Goal: Task Accomplishment & Management: Complete application form

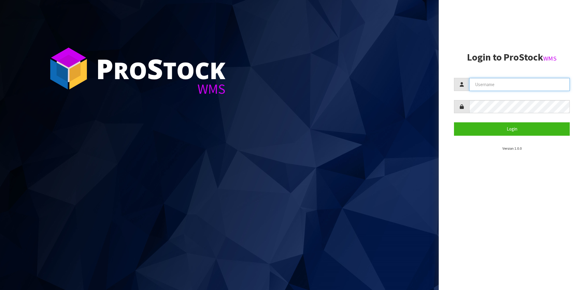
drag, startPoint x: 492, startPoint y: 80, endPoint x: 501, endPoint y: 89, distance: 12.1
click at [492, 80] on input "text" at bounding box center [519, 84] width 101 height 13
type input "Australianclutch"
click at [454, 122] on button "Login" at bounding box center [512, 128] width 116 height 13
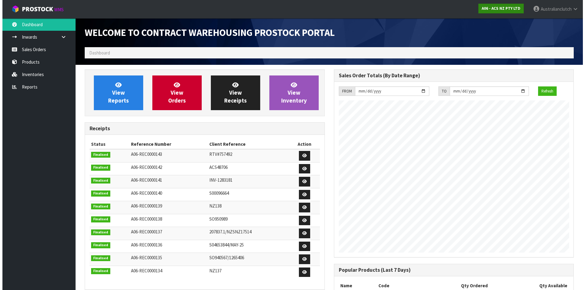
scroll to position [338, 249]
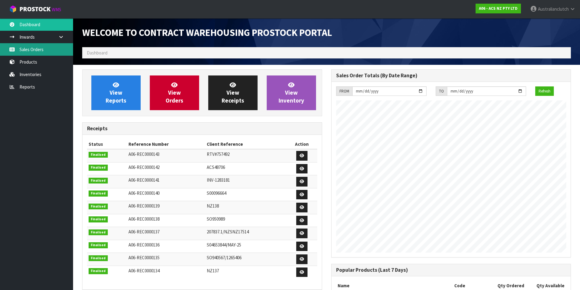
click at [39, 49] on link "Sales Orders" at bounding box center [36, 49] width 73 height 12
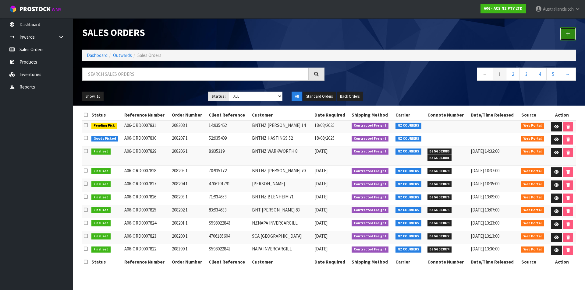
click at [569, 33] on icon at bounding box center [568, 34] width 4 height 5
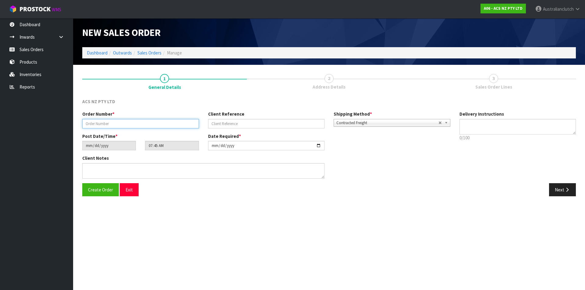
drag, startPoint x: 124, startPoint y: 122, endPoint x: 132, endPoint y: 127, distance: 8.8
click at [124, 123] on input "text" at bounding box center [140, 123] width 117 height 9
type input "208209.1"
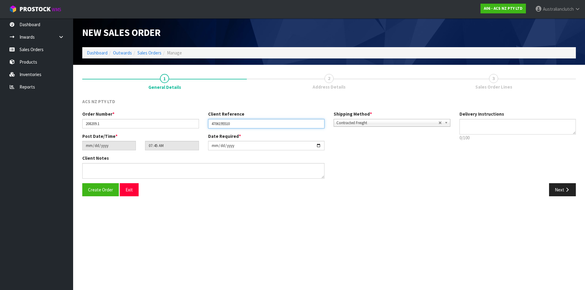
type input "4706195510"
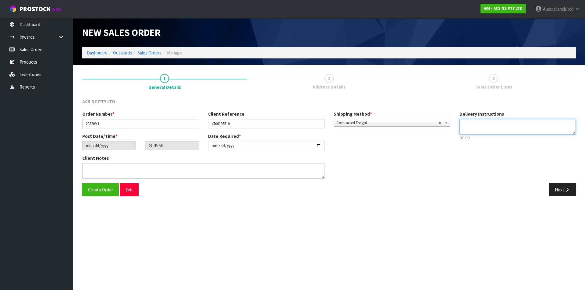
click at [512, 127] on textarea at bounding box center [517, 127] width 117 height 16
type textarea "NZC PLEASE"
drag, startPoint x: 562, startPoint y: 191, endPoint x: 398, endPoint y: 147, distance: 169.7
click at [562, 191] on button "Next" at bounding box center [562, 189] width 27 height 13
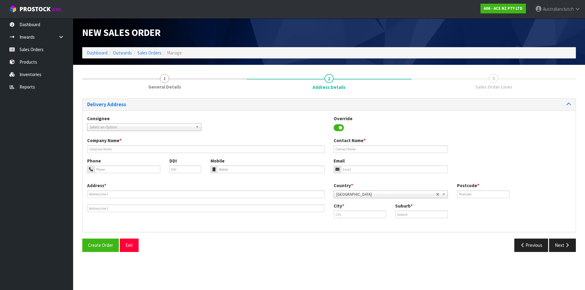
click at [100, 132] on div "Consignee 000001.BAY MECHANICS - BAY MECHANICS 000001A - BRAKE & TRANSMISSION N…" at bounding box center [329, 126] width 493 height 22
click at [101, 129] on span "Select an Option" at bounding box center [141, 127] width 103 height 7
type input "7003"
click at [116, 145] on li "7003 - SCA MANUKAU" at bounding box center [144, 145] width 111 height 8
type input "SCA MANUKAU"
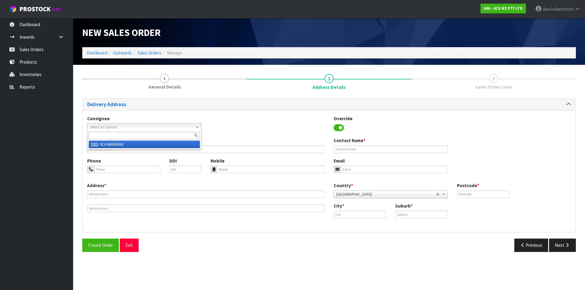
type input "09 2504392"
type input "[EMAIL_ADDRESS][DOMAIN_NAME]"
type input "[STREET_ADDRESS]"
type input "2104"
type input "[GEOGRAPHIC_DATA]"
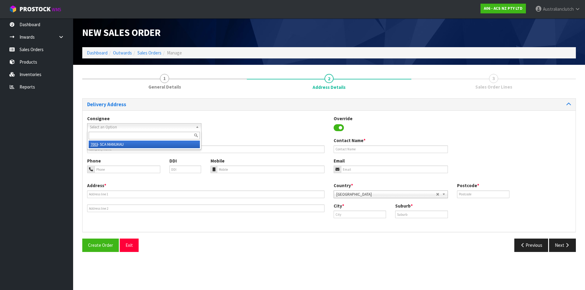
type input "MANUKAU"
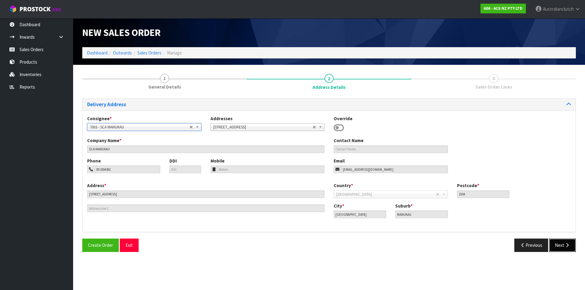
click at [561, 247] on button "Next" at bounding box center [562, 245] width 27 height 13
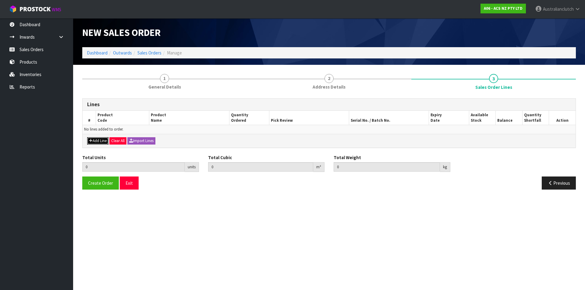
click at [106, 139] on button "Add Line" at bounding box center [97, 140] width 21 height 7
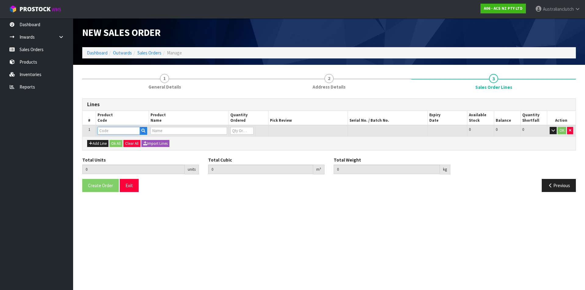
click at [107, 131] on input "text" at bounding box center [118, 131] width 42 height 8
type input "MCTY042"
type input "0.000000"
type input "0.000"
type input "CLUTCH M/CYL TOYOTA 15.87MM (5/8")"
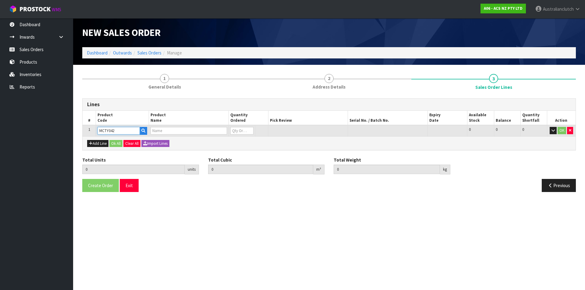
type input "0"
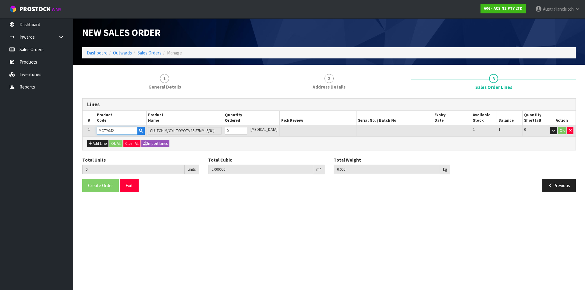
type input "MCTY042"
type input "1"
type input "0.00243"
type input "0.78"
type input "1"
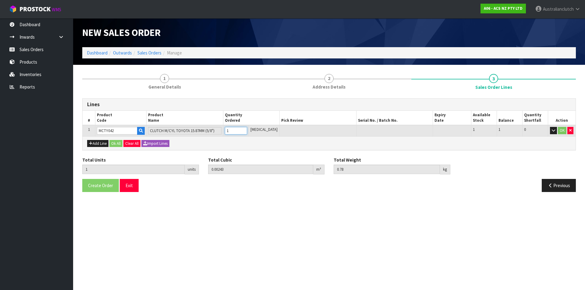
click at [247, 129] on input "1" at bounding box center [236, 131] width 22 height 8
drag, startPoint x: 561, startPoint y: 133, endPoint x: 374, endPoint y: 116, distance: 187.8
click at [560, 133] on button "OK" at bounding box center [562, 130] width 9 height 7
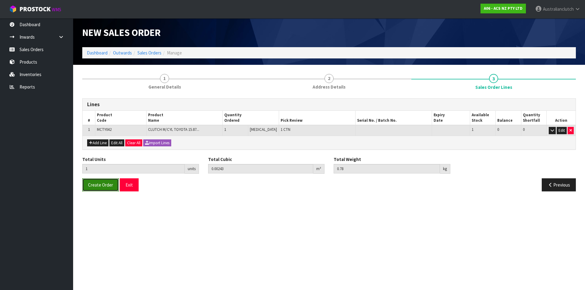
click at [103, 189] on button "Create Order" at bounding box center [100, 185] width 37 height 13
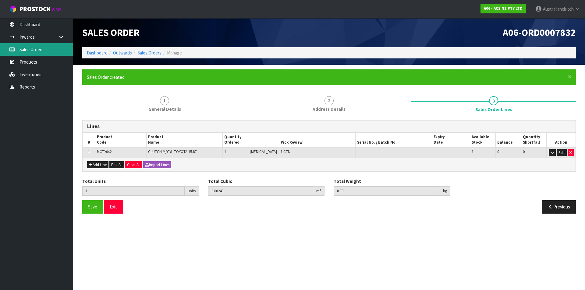
click at [29, 51] on link "Sales Orders" at bounding box center [36, 49] width 73 height 12
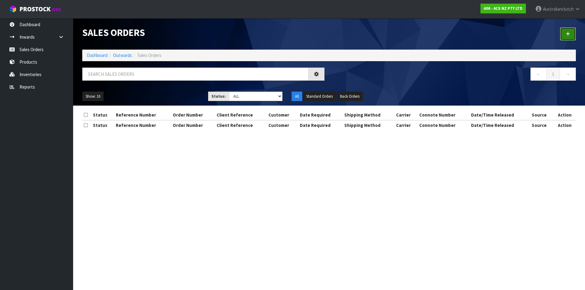
click at [565, 34] on link at bounding box center [568, 33] width 16 height 13
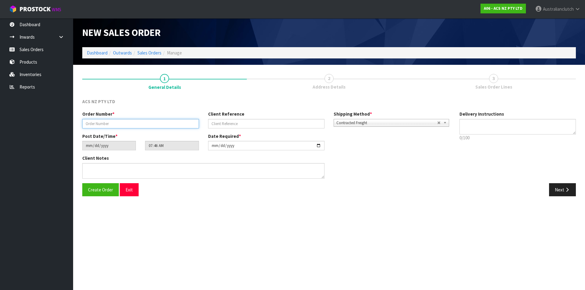
click at [124, 126] on input "text" at bounding box center [140, 123] width 117 height 9
type input "208210.1"
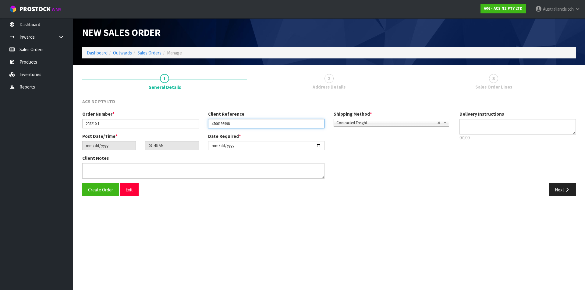
type input "4706196998"
click at [467, 119] on div "Delivery Instructions 0/100 Delivery instructions has exceeded maximum length!" at bounding box center [518, 127] width 126 height 33
click at [482, 135] on p "0/100" at bounding box center [517, 138] width 117 height 6
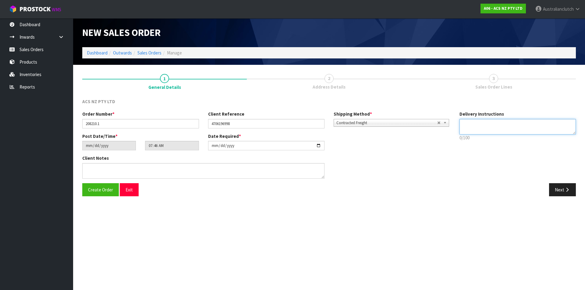
drag, startPoint x: 478, startPoint y: 122, endPoint x: 495, endPoint y: 156, distance: 37.7
click at [479, 127] on textarea at bounding box center [517, 127] width 117 height 16
type textarea "NZC PLEASE"
click at [557, 189] on button "Next" at bounding box center [562, 189] width 27 height 13
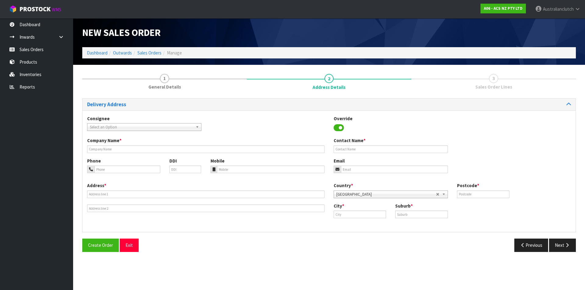
click at [146, 127] on span "Select an Option" at bounding box center [141, 127] width 103 height 7
type input "7017"
click at [131, 141] on li "7017 - SCA PARAPARAUMU" at bounding box center [144, 145] width 111 height 8
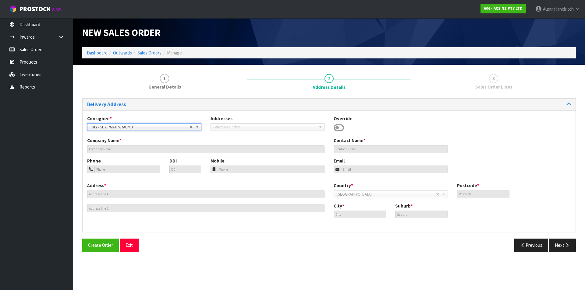
type input "SCA PARAPARAUMU"
type input "04 298 1523"
type input "[EMAIL_ADDRESS][DOMAIN_NAME]"
type input "[STREET_ADDRESS]"
type input "5032"
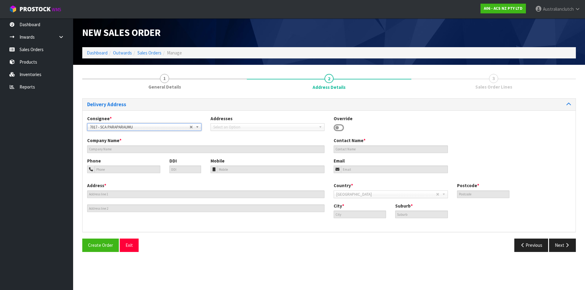
type input "Paraparaumu"
type input "PARAPARAUMU"
click at [560, 252] on button "Next" at bounding box center [562, 245] width 27 height 13
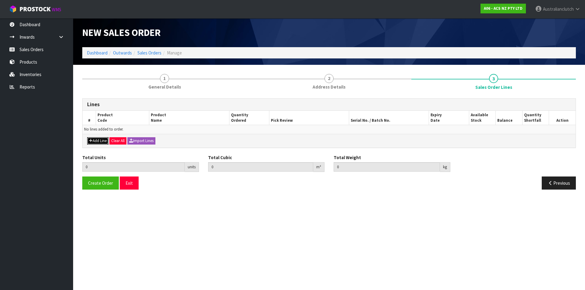
click at [102, 141] on button "Add Line" at bounding box center [97, 140] width 21 height 7
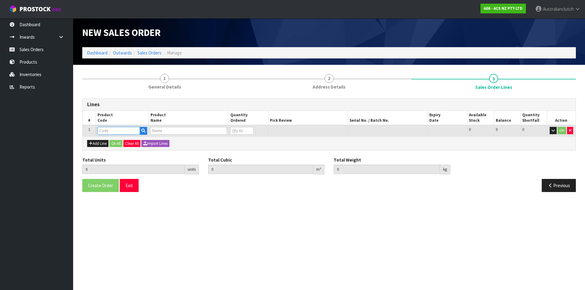
click at [105, 133] on input "text" at bounding box center [118, 131] width 42 height 8
type input "SCFD024"
type input "0.000000"
type input "0.000"
type input "CLUTCH S/CYL FORD 19.05MM (3/4")"
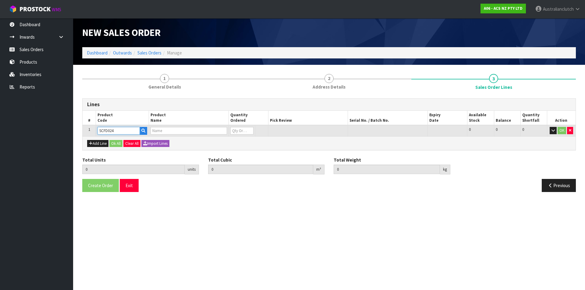
type input "0"
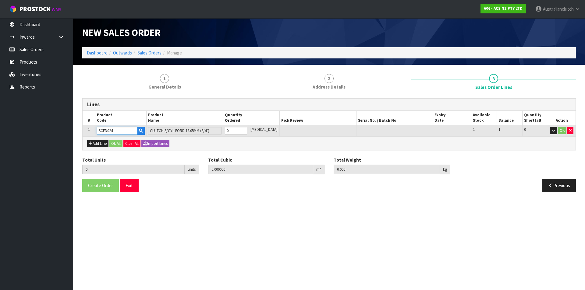
type input "SCFD024"
type input "1"
type input "0.002981"
type input "0.35"
type input "1"
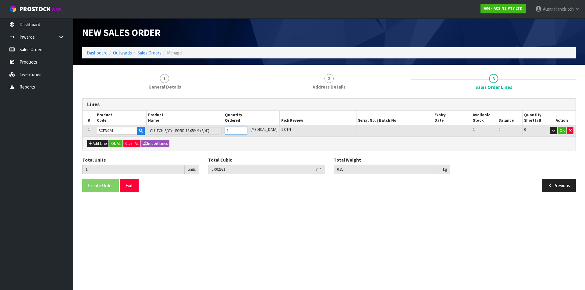
click at [247, 129] on input "1" at bounding box center [236, 131] width 22 height 8
click at [562, 134] on button "OK" at bounding box center [562, 130] width 9 height 7
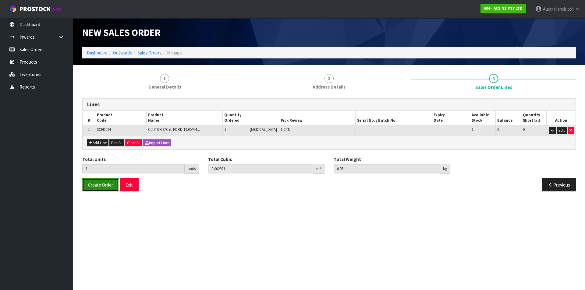
click at [101, 186] on span "Create Order" at bounding box center [100, 185] width 25 height 6
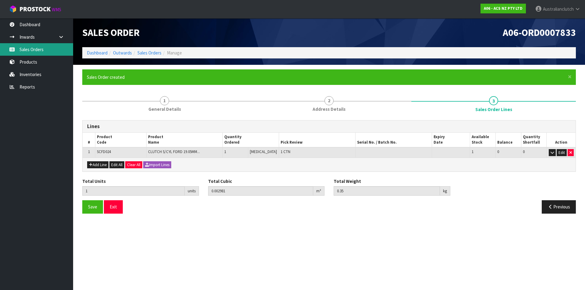
click at [39, 51] on link "Sales Orders" at bounding box center [36, 49] width 73 height 12
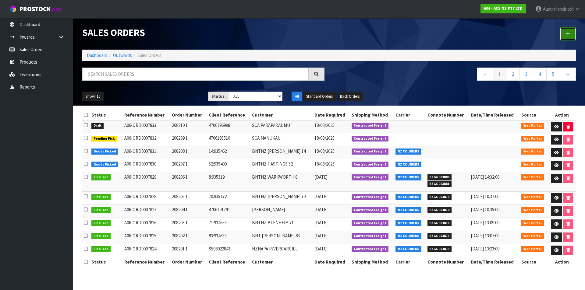
click at [566, 36] on link at bounding box center [568, 33] width 16 height 13
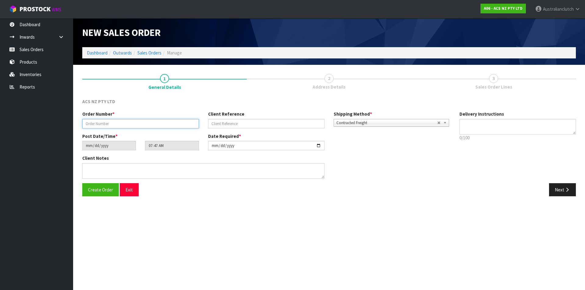
click at [125, 123] on input "text" at bounding box center [140, 123] width 117 height 9
type input "208211.1"
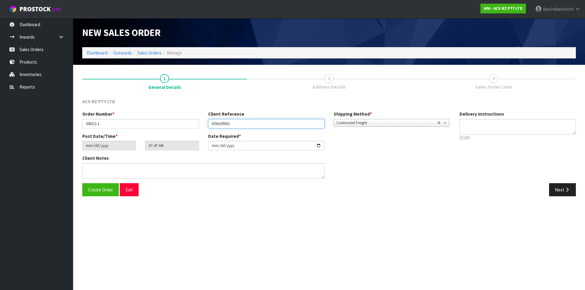
type input "4706199501"
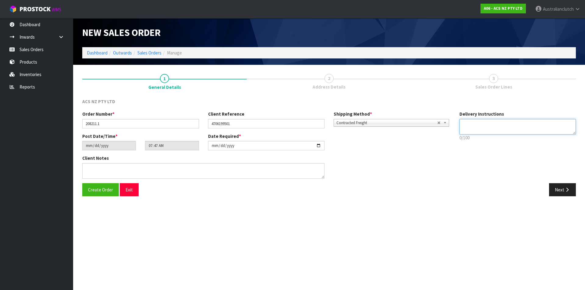
click at [494, 127] on textarea at bounding box center [517, 127] width 117 height 16
type textarea "NZC PLEASE"
drag, startPoint x: 553, startPoint y: 192, endPoint x: 0, endPoint y: 112, distance: 558.7
click at [552, 192] on button "Next" at bounding box center [562, 189] width 27 height 13
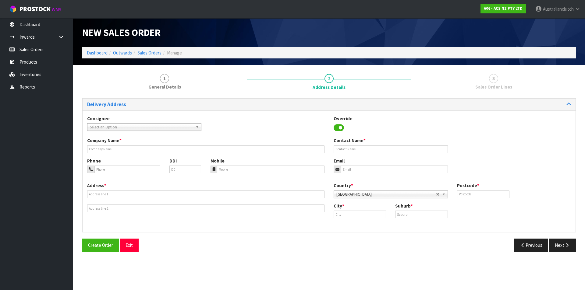
click at [111, 127] on span "Select an Option" at bounding box center [141, 127] width 103 height 7
type input "7050"
click at [118, 142] on li "7050 - [GEOGRAPHIC_DATA]" at bounding box center [144, 145] width 111 height 8
type input "SCA EASTGATE"
type input "03 389 1249"
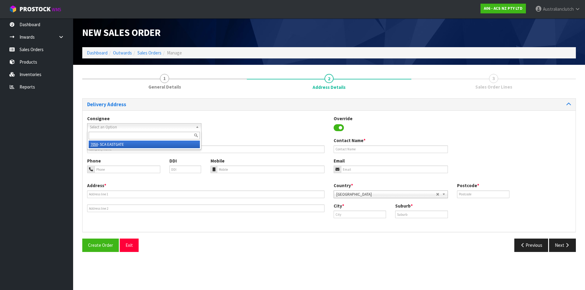
type input "[EMAIL_ADDRESS][DOMAIN_NAME]"
type input "[STREET_ADDRESS][PERSON_NAME]"
type input "8062"
type input "[GEOGRAPHIC_DATA]"
type input "[PERSON_NAME]"
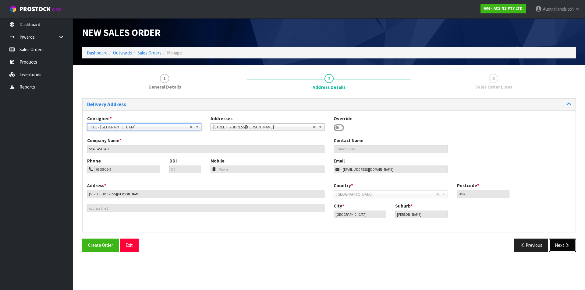
click at [568, 246] on icon "button" at bounding box center [567, 245] width 6 height 5
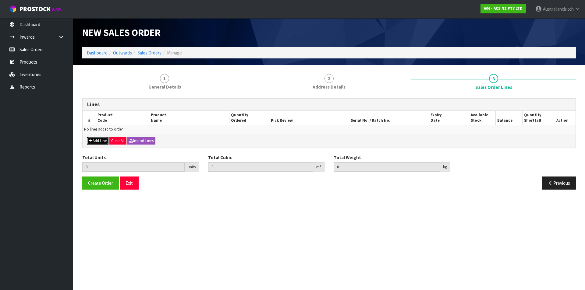
click at [95, 140] on button "Add Line" at bounding box center [97, 140] width 21 height 7
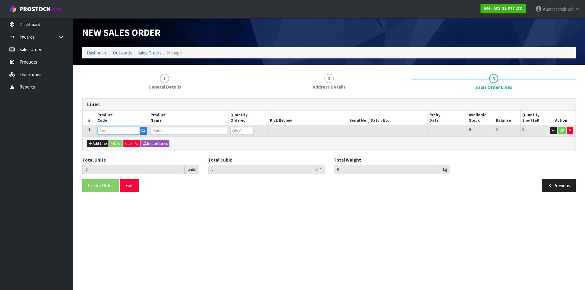
click at [111, 130] on input "text" at bounding box center [118, 131] width 42 height 8
type input "SCTY021"
type input "0.000000"
type input "0.000"
type input "CLUTCH S/CYL TOYOTA 19.05MM (3/4")"
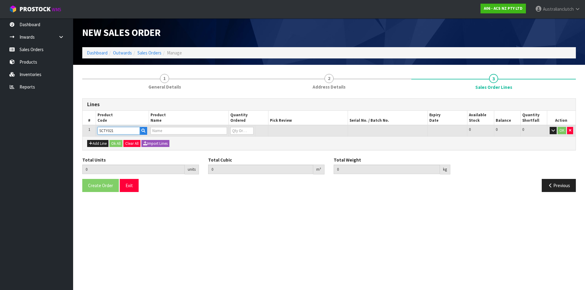
type input "0"
type input "SCTY021"
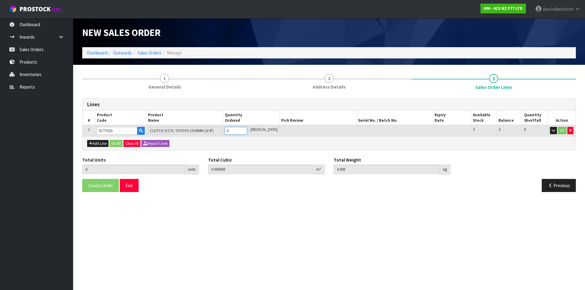
type input "1"
type input "0.000787"
type input "0.4"
type input "1"
click at [247, 130] on input "1" at bounding box center [236, 131] width 22 height 8
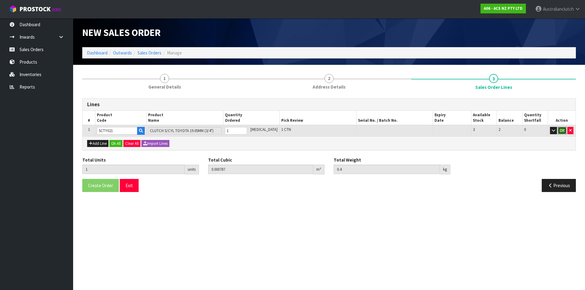
drag, startPoint x: 560, startPoint y: 132, endPoint x: 543, endPoint y: 141, distance: 19.2
click at [560, 132] on button "OK" at bounding box center [562, 130] width 9 height 7
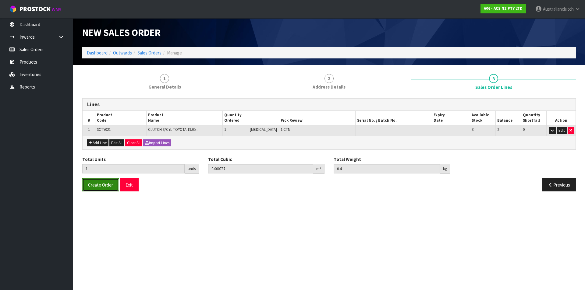
click at [115, 185] on button "Create Order" at bounding box center [100, 185] width 37 height 13
